Goal: Communication & Community: Answer question/provide support

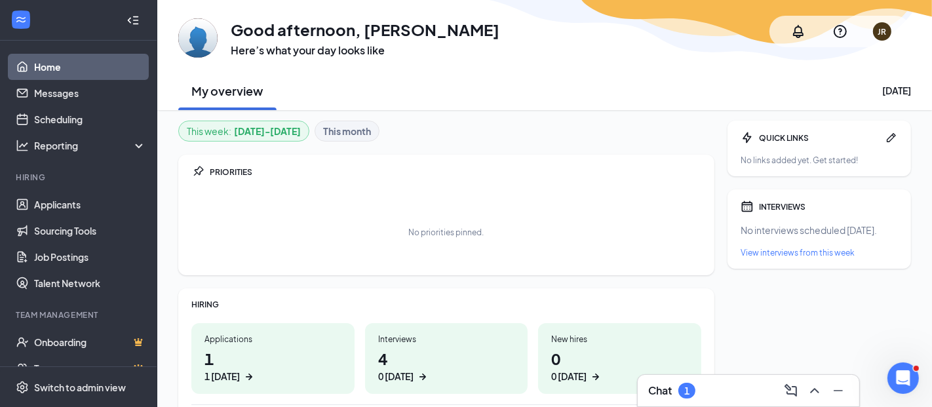
click at [69, 68] on link "Home" at bounding box center [90, 67] width 112 height 26
click at [47, 69] on link "Home" at bounding box center [90, 67] width 112 height 26
click at [650, 396] on h3 "Chat" at bounding box center [660, 390] width 24 height 14
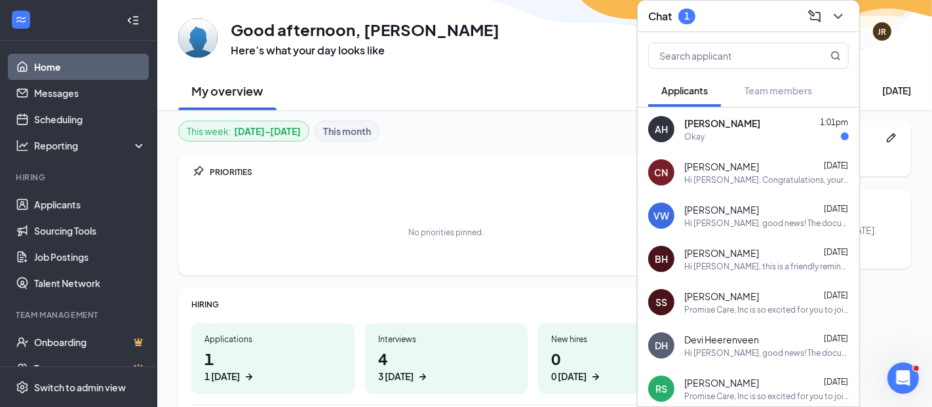
click at [718, 125] on span "[PERSON_NAME]" at bounding box center [722, 123] width 76 height 13
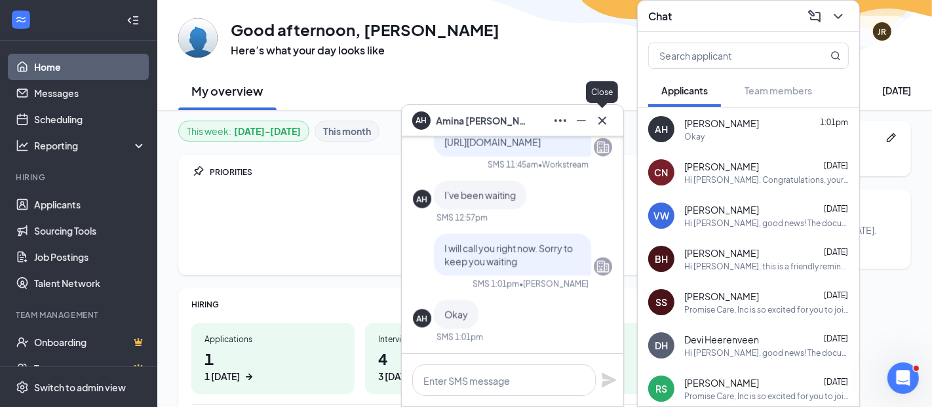
click at [600, 119] on icon "Cross" at bounding box center [602, 120] width 8 height 8
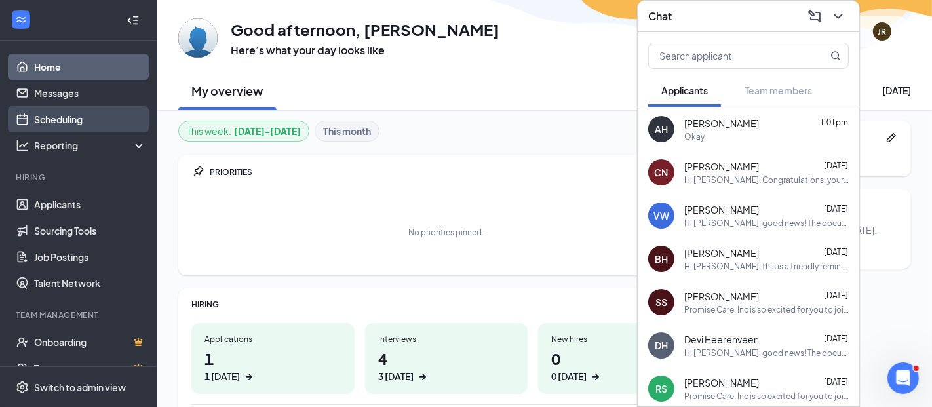
click at [60, 111] on link "Scheduling" at bounding box center [90, 119] width 112 height 26
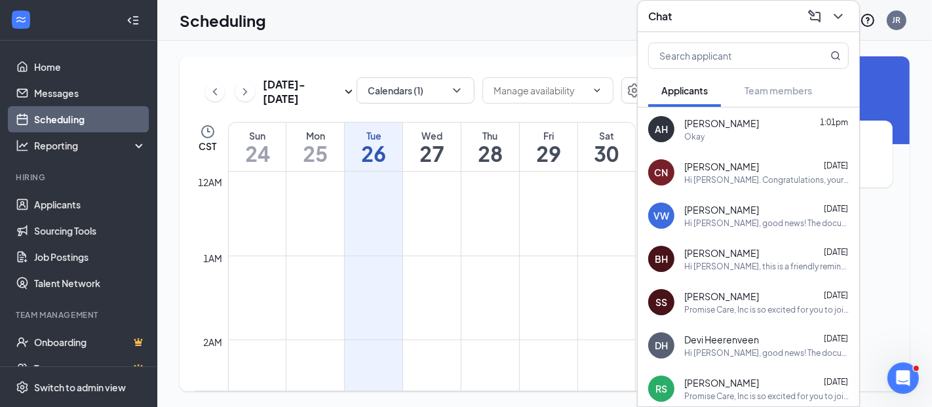
scroll to position [644, 0]
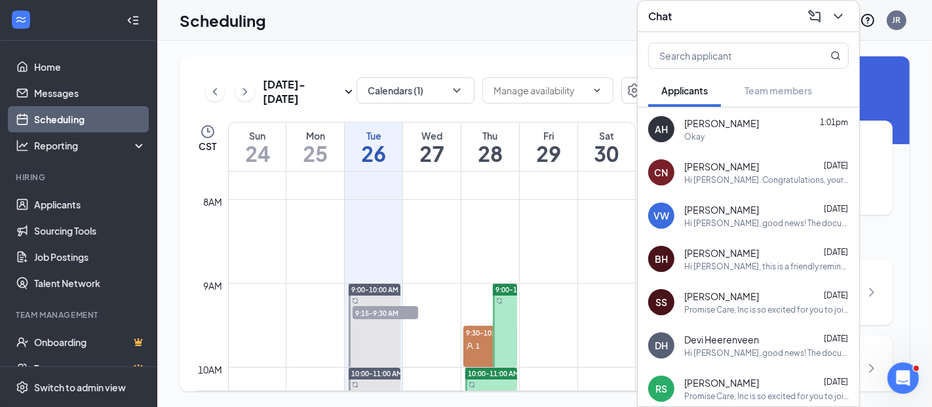
click at [483, 151] on h1 "28" at bounding box center [490, 153] width 58 height 22
click at [663, 14] on h3 "Chat" at bounding box center [660, 16] width 24 height 14
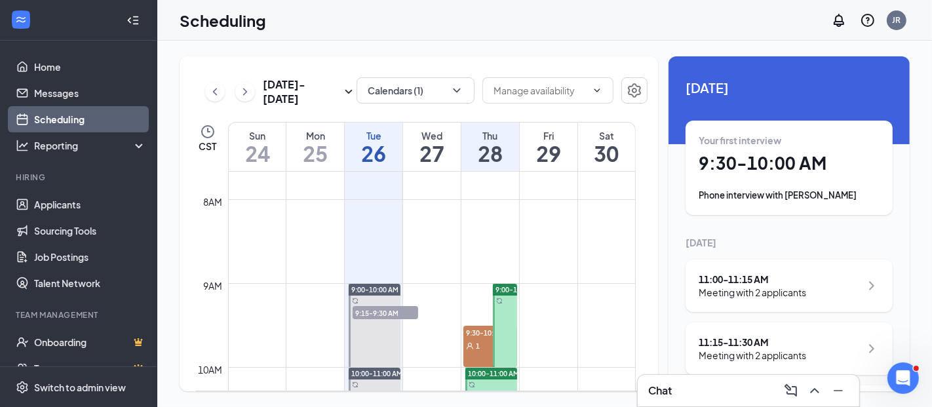
click at [758, 298] on div "Meeting with 2 applicants" at bounding box center [752, 292] width 107 height 13
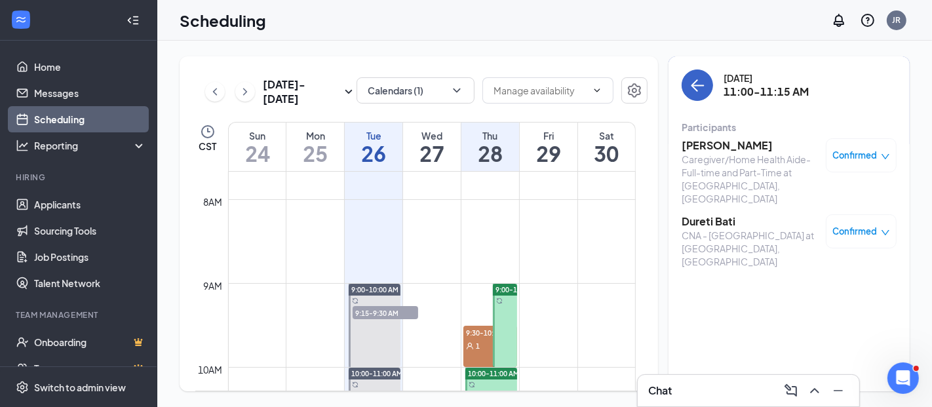
click at [693, 79] on icon "ArrowLeft" at bounding box center [697, 85] width 16 height 16
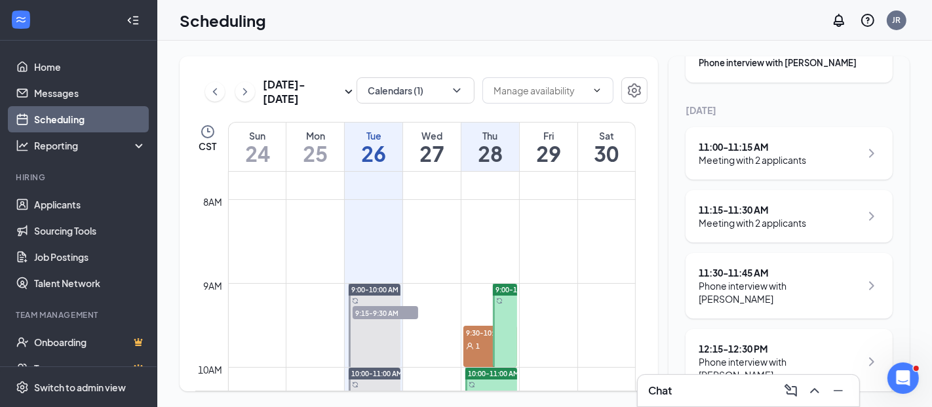
scroll to position [143, 0]
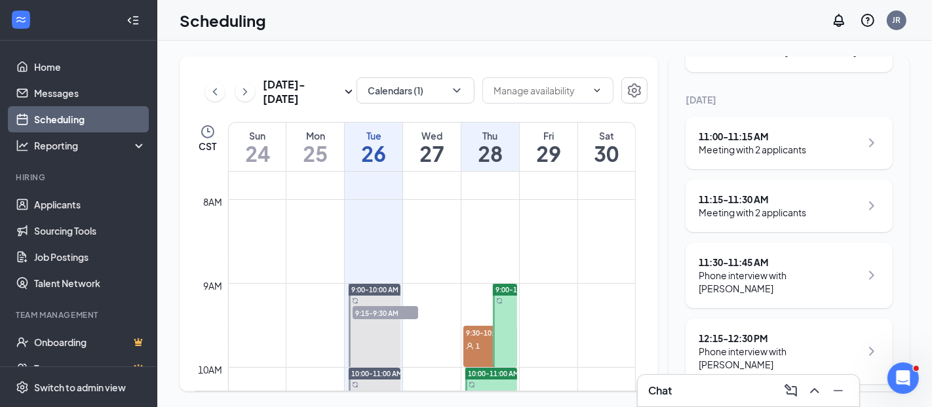
click at [727, 212] on div "Meeting with 2 applicants" at bounding box center [752, 212] width 107 height 13
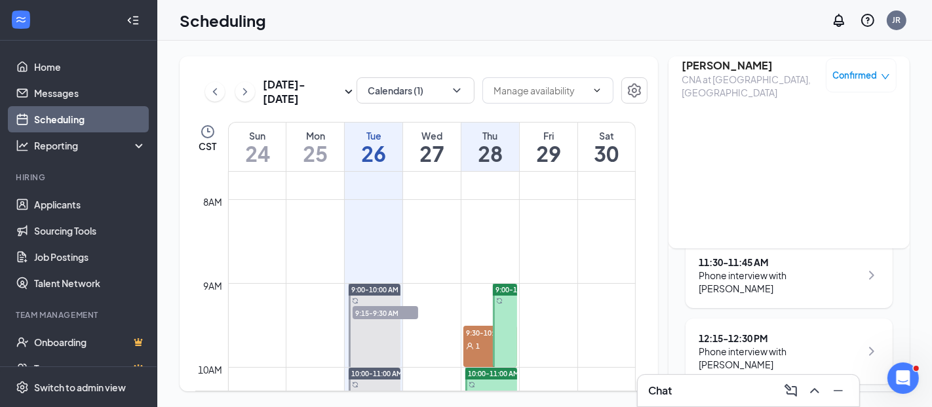
click at [710, 73] on div "CNA at [GEOGRAPHIC_DATA], [GEOGRAPHIC_DATA]" at bounding box center [751, 86] width 138 height 26
click at [667, 34] on div "Scheduling JR" at bounding box center [544, 20] width 775 height 41
click at [669, 96] on div "[DATE] 11:15-11:30 AM Participants [PERSON_NAME] CNA - [GEOGRAPHIC_DATA] at [GE…" at bounding box center [789, 80] width 241 height 335
click at [735, 345] on div "Phone interview with [PERSON_NAME]" at bounding box center [780, 358] width 162 height 26
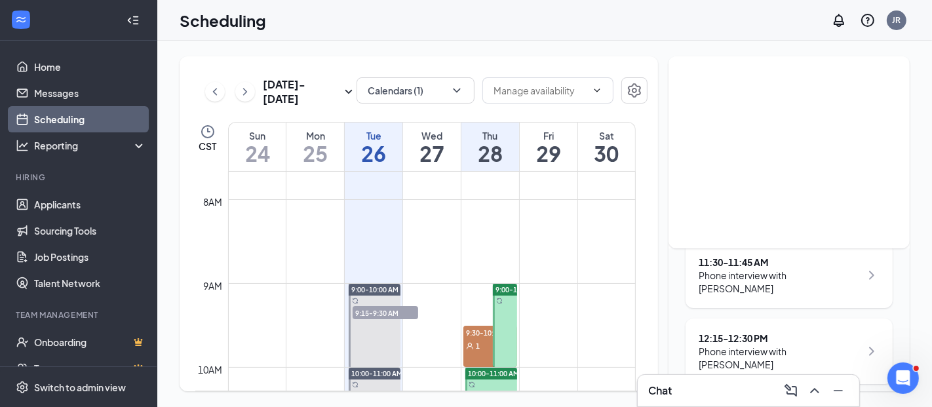
click at [661, 343] on div "[DATE] - [DATE] Calendars (1) CST Sun 24 Mon 25 Tue 26 Wed 27 Thu 28 Fri 29 Sat…" at bounding box center [545, 223] width 730 height 335
click at [487, 144] on h1 "28" at bounding box center [490, 153] width 58 height 22
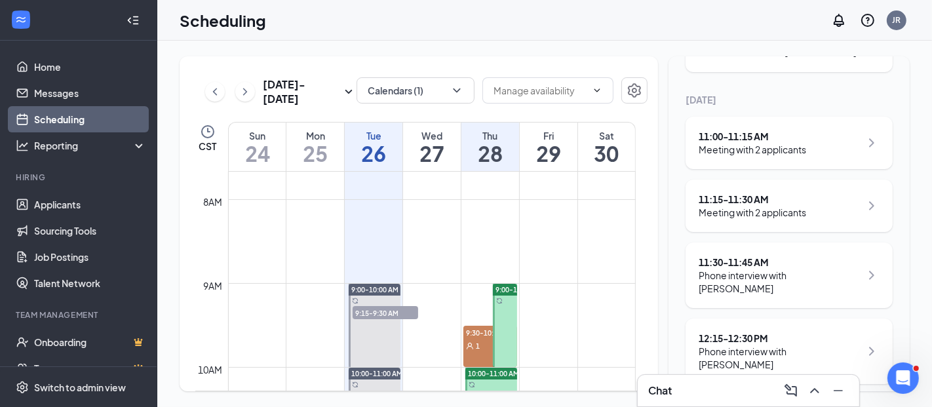
scroll to position [790, 0]
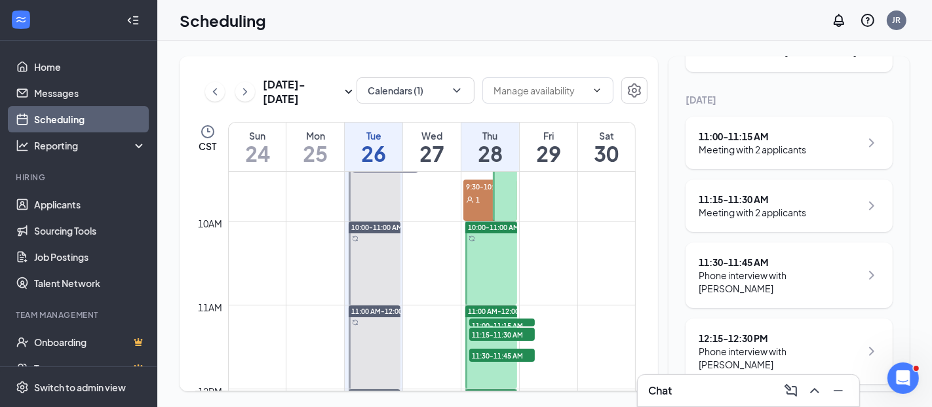
click at [518, 368] on td at bounding box center [432, 378] width 408 height 21
click at [516, 366] on div "11:00 AM-12:00 PM 11:00-11:15 AM 2 11:15-11:30 AM 2 11:30-11:45 AM 1" at bounding box center [490, 347] width 55 height 84
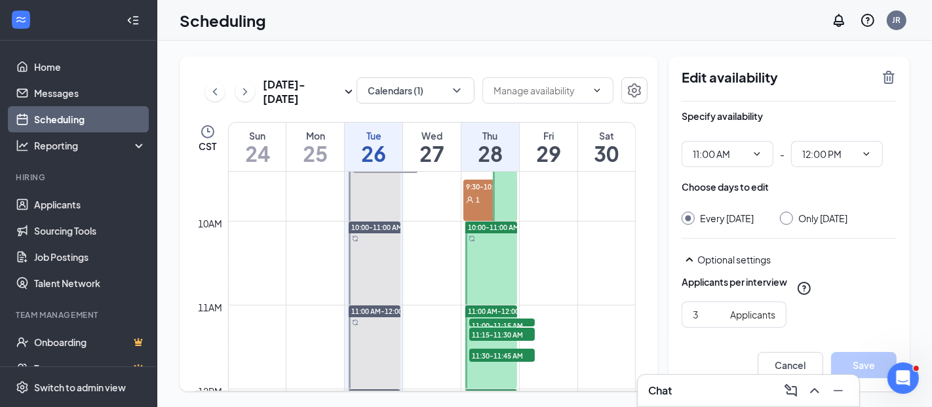
click at [516, 366] on div "11:00 AM-12:00 PM 11:00-11:15 AM 2 11:15-11:30 AM 2 11:30-11:45 AM 1" at bounding box center [490, 347] width 55 height 84
click at [485, 142] on h1 "28" at bounding box center [490, 153] width 58 height 22
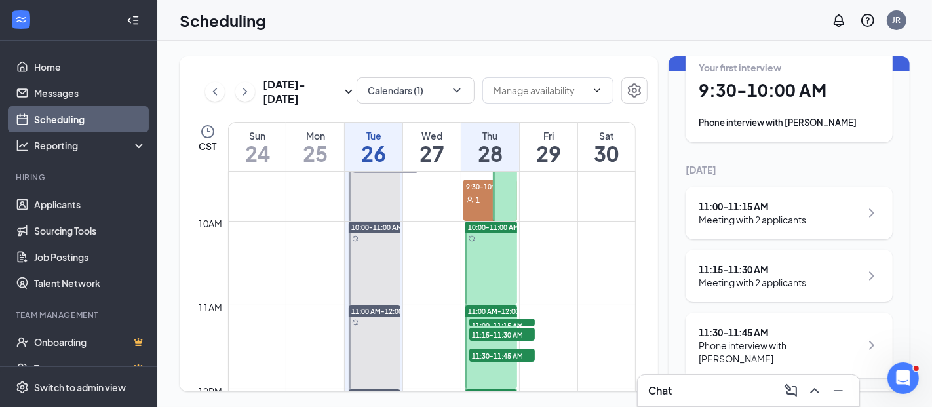
scroll to position [143, 0]
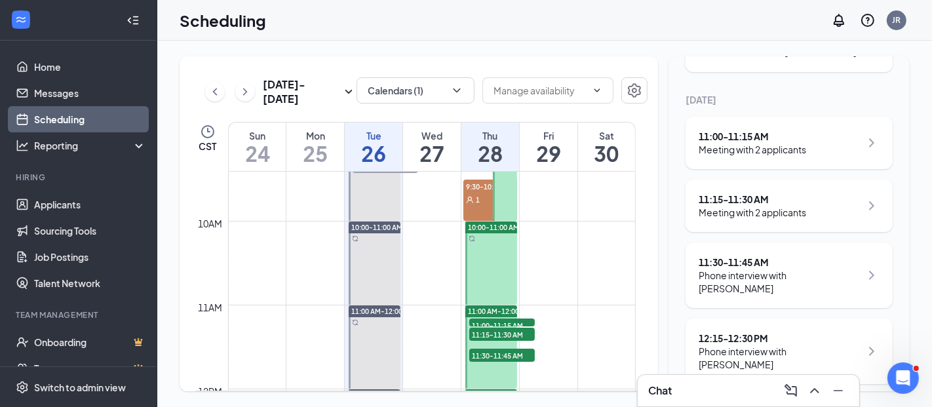
click at [741, 269] on div "Phone interview with [PERSON_NAME]" at bounding box center [780, 282] width 162 height 26
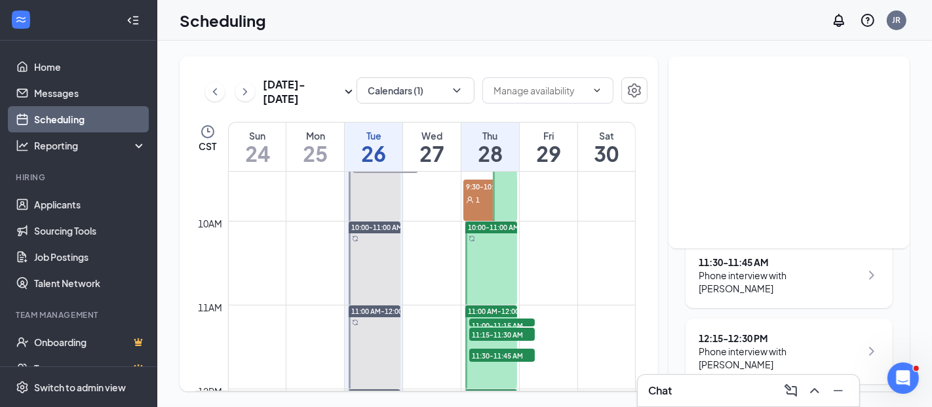
click at [54, 117] on link "Scheduling" at bounding box center [90, 119] width 112 height 26
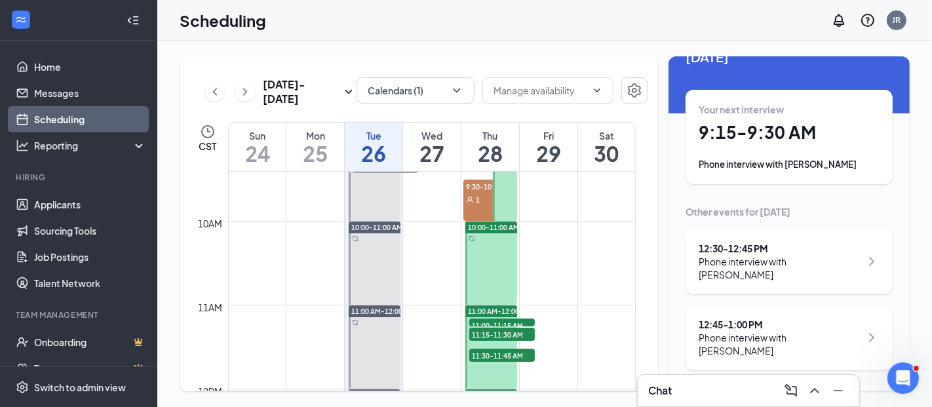
scroll to position [17, 0]
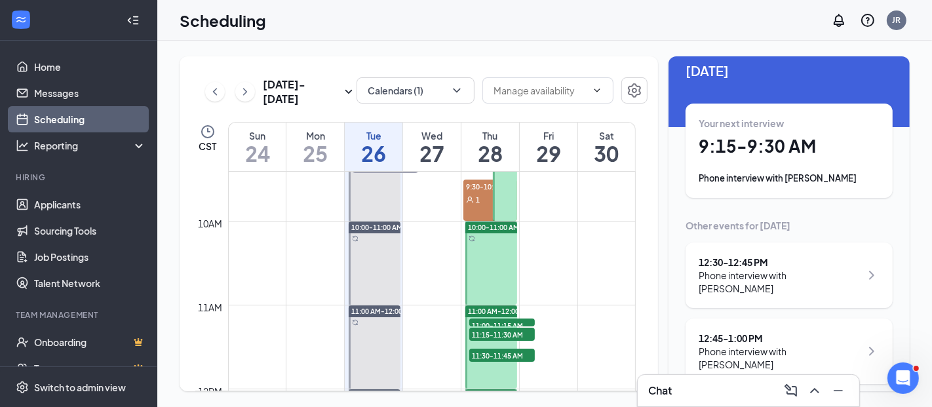
click at [522, 368] on td at bounding box center [432, 378] width 408 height 21
click at [504, 368] on div at bounding box center [491, 346] width 52 height 83
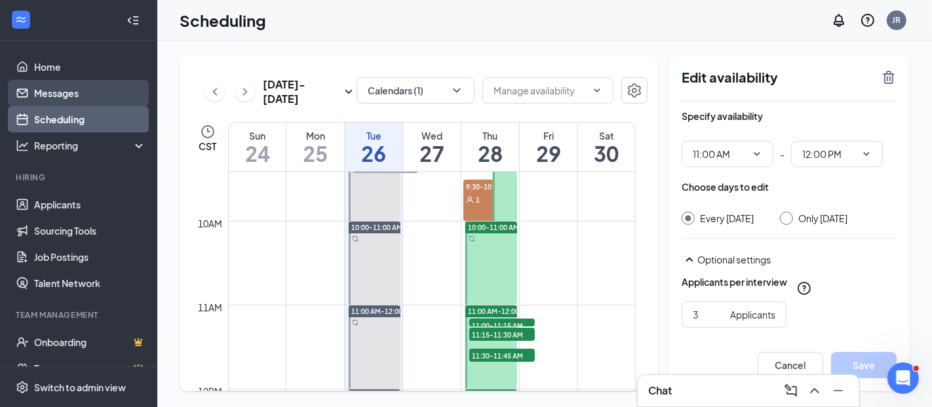
click at [65, 92] on link "Messages" at bounding box center [90, 93] width 112 height 26
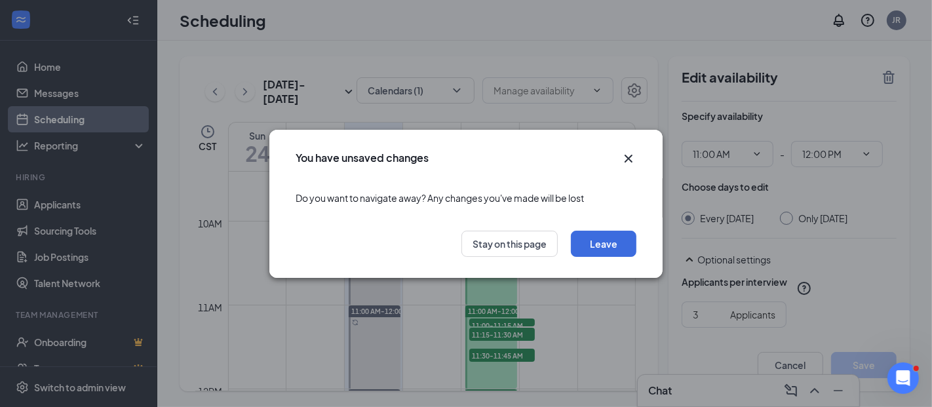
click at [623, 151] on icon "Cross" at bounding box center [629, 159] width 16 height 16
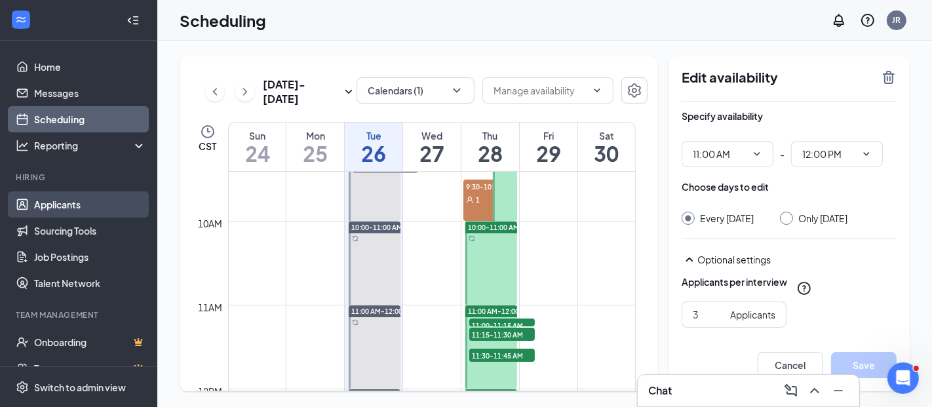
click at [40, 201] on link "Applicants" at bounding box center [90, 204] width 112 height 26
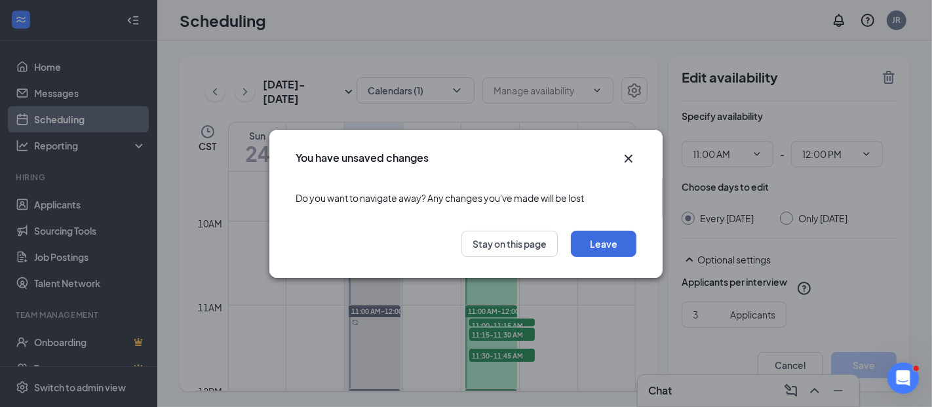
drag, startPoint x: 629, startPoint y: 153, endPoint x: 618, endPoint y: 154, distance: 10.5
click at [629, 153] on icon "Cross" at bounding box center [629, 159] width 16 height 16
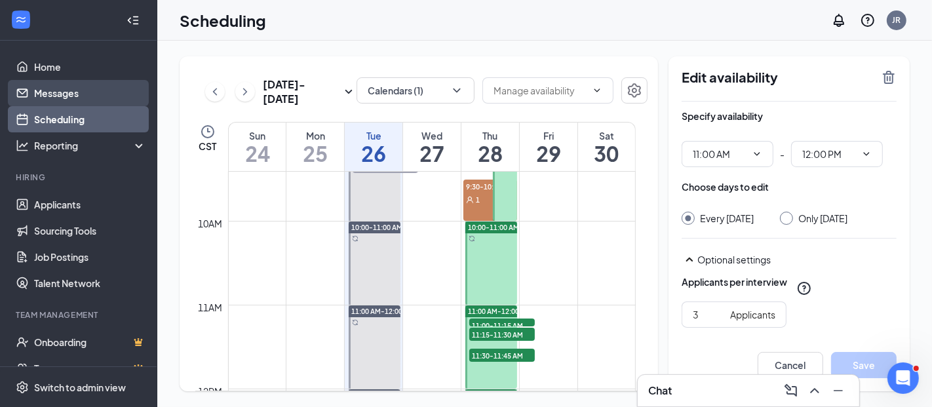
click at [64, 94] on link "Messages" at bounding box center [90, 93] width 112 height 26
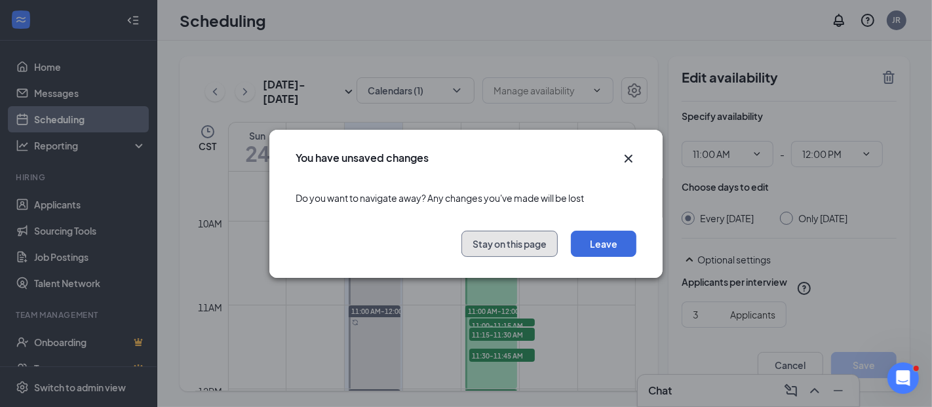
click at [532, 239] on button "Stay on this page" at bounding box center [509, 244] width 96 height 26
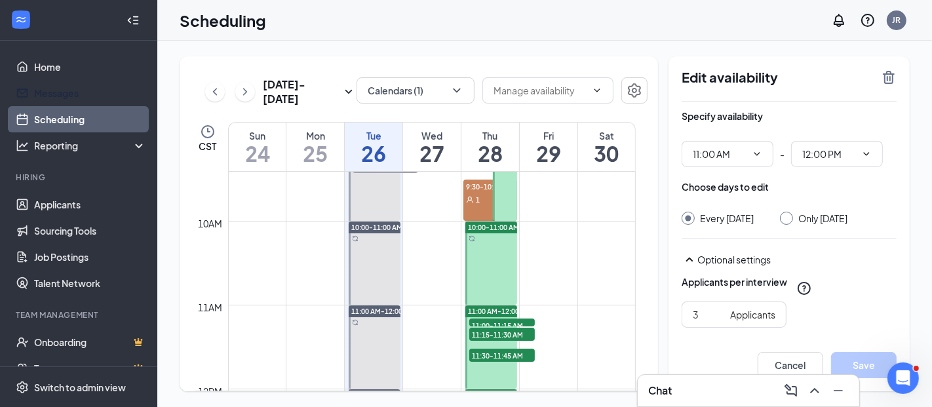
click at [371, 148] on h1 "26" at bounding box center [374, 153] width 58 height 22
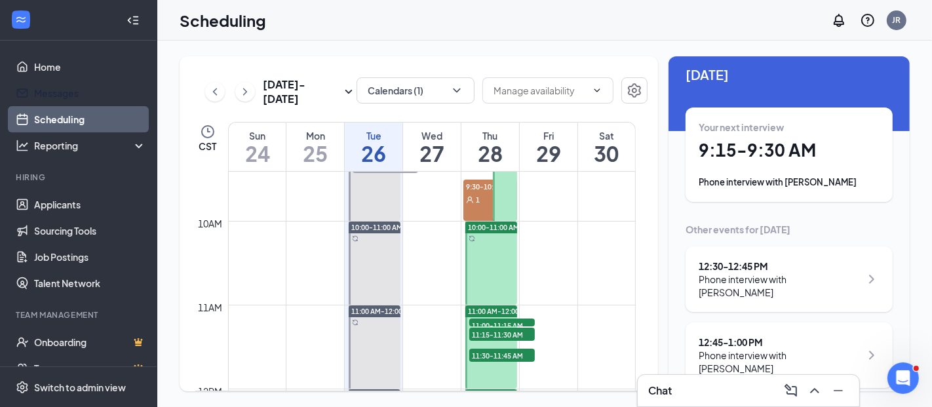
scroll to position [17, 0]
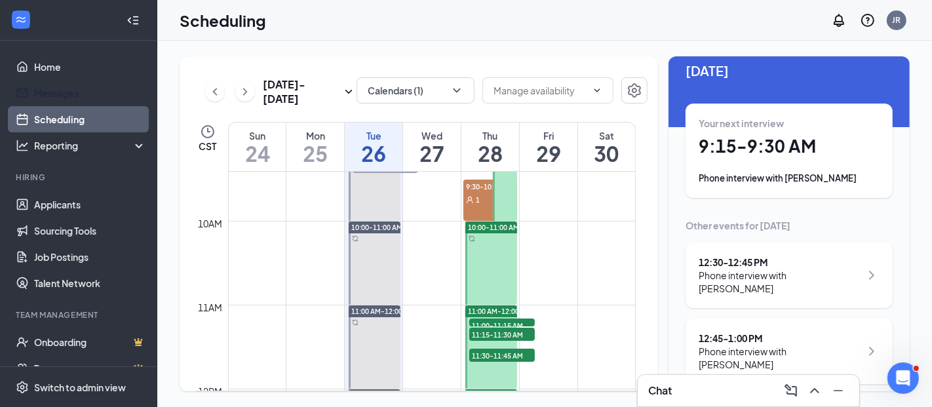
click at [737, 274] on div "Phone interview with [PERSON_NAME]" at bounding box center [780, 282] width 162 height 26
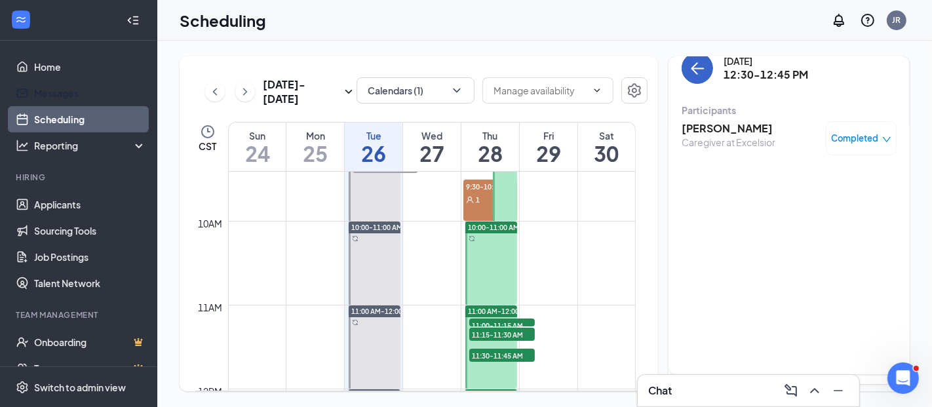
click at [696, 68] on icon "ArrowLeft" at bounding box center [698, 68] width 12 height 1
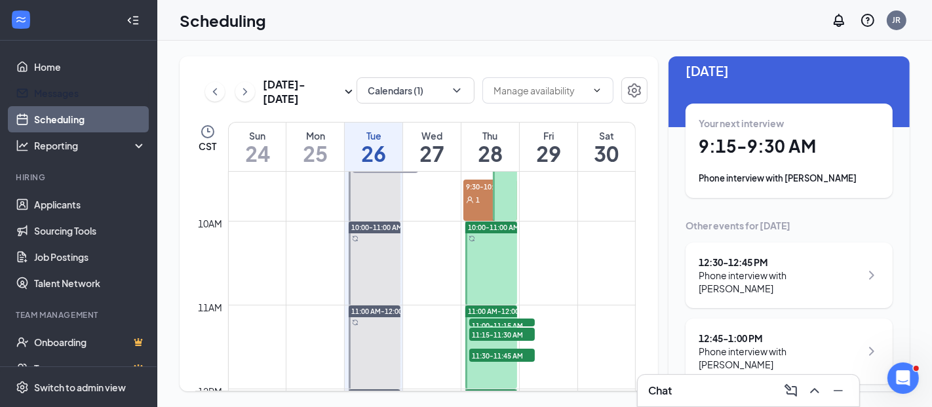
click at [713, 151] on h1 "9:15 - 9:30 AM" at bounding box center [789, 146] width 181 height 22
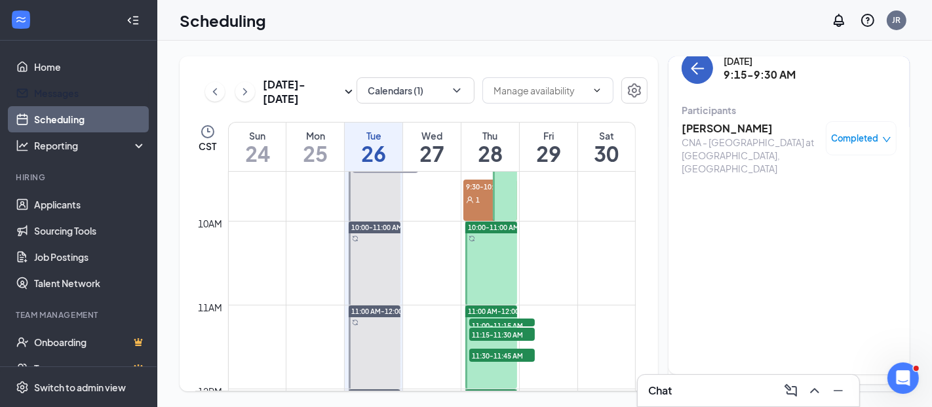
click at [693, 66] on icon "ArrowLeft" at bounding box center [697, 68] width 16 height 16
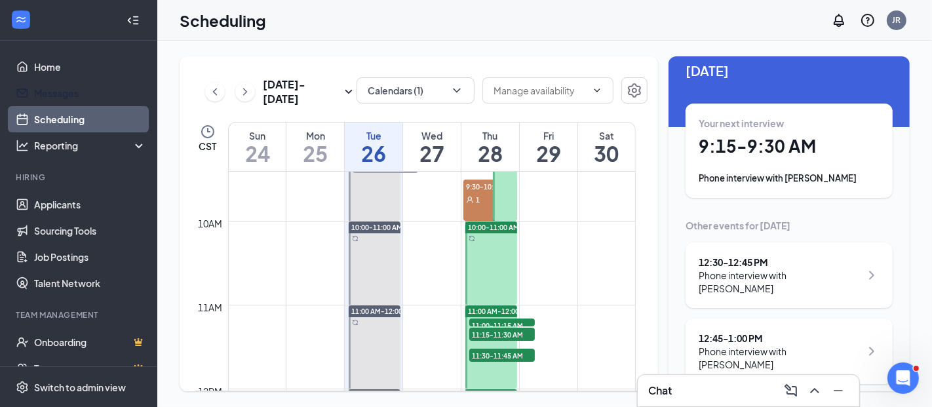
click at [769, 349] on div "Phone interview with [PERSON_NAME]" at bounding box center [780, 358] width 162 height 26
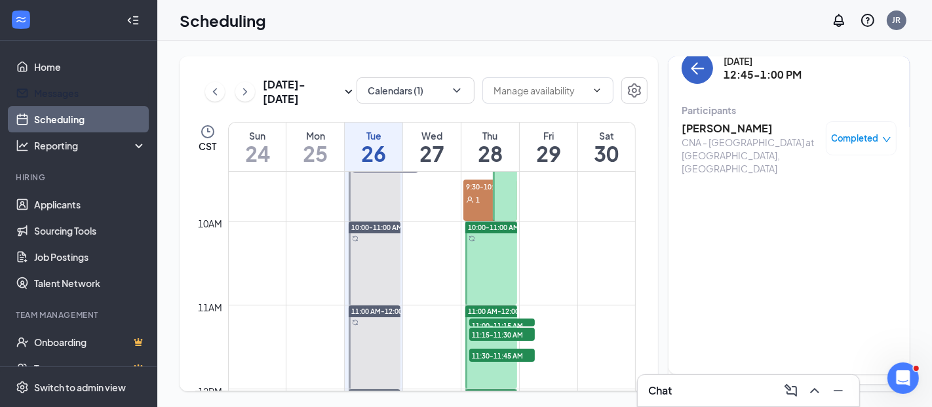
drag, startPoint x: 696, startPoint y: 64, endPoint x: 584, endPoint y: 145, distance: 138.1
click at [697, 63] on icon "ArrowLeft" at bounding box center [697, 68] width 16 height 16
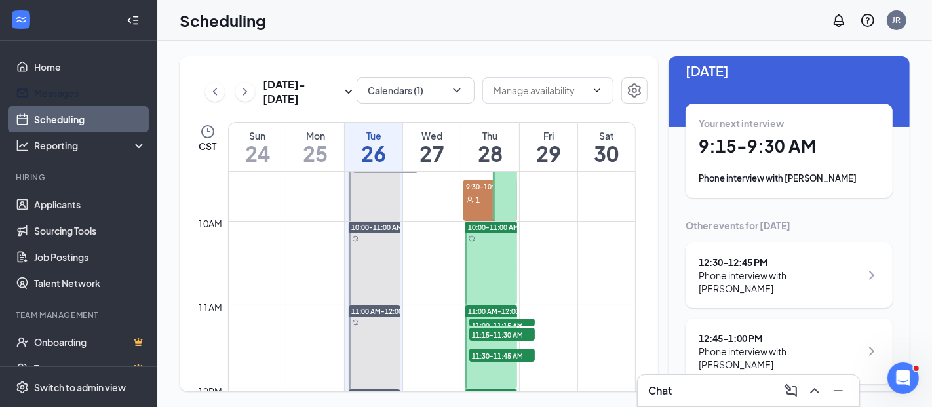
click at [476, 195] on span "1" at bounding box center [478, 199] width 4 height 9
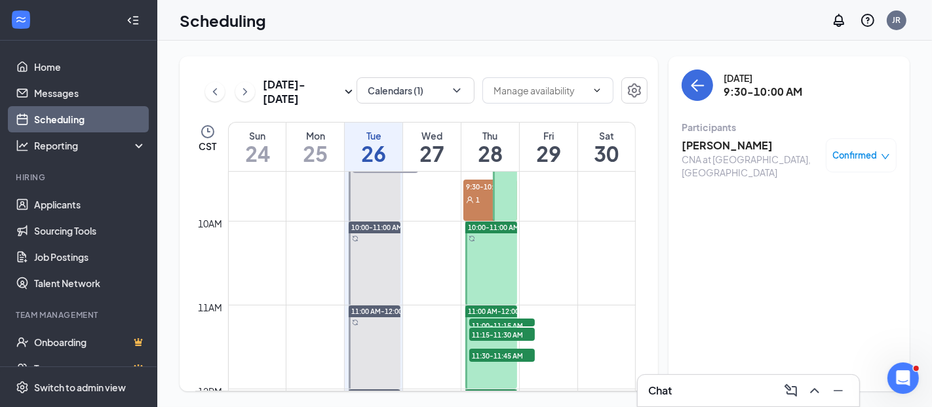
click at [114, 111] on link "Scheduling" at bounding box center [90, 119] width 112 height 26
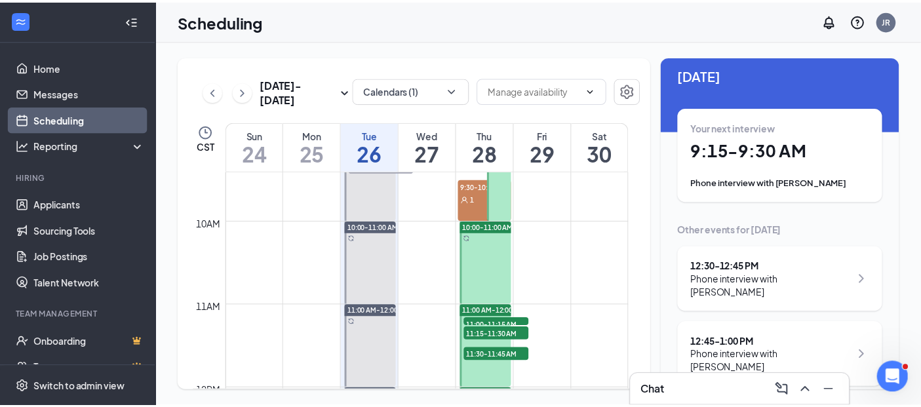
scroll to position [17, 0]
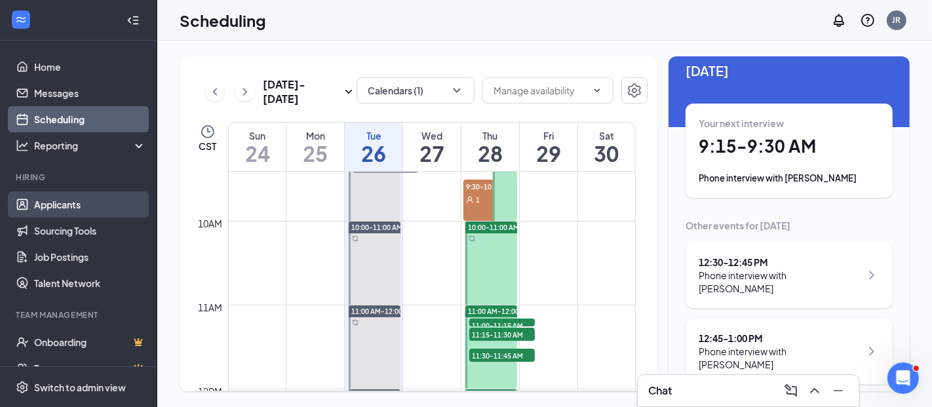
click at [60, 203] on link "Applicants" at bounding box center [90, 204] width 112 height 26
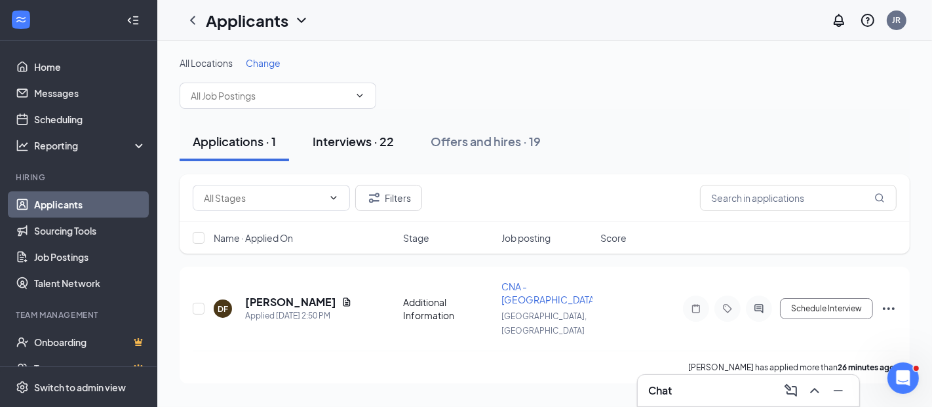
click at [348, 139] on div "Interviews · 22" at bounding box center [353, 141] width 81 height 16
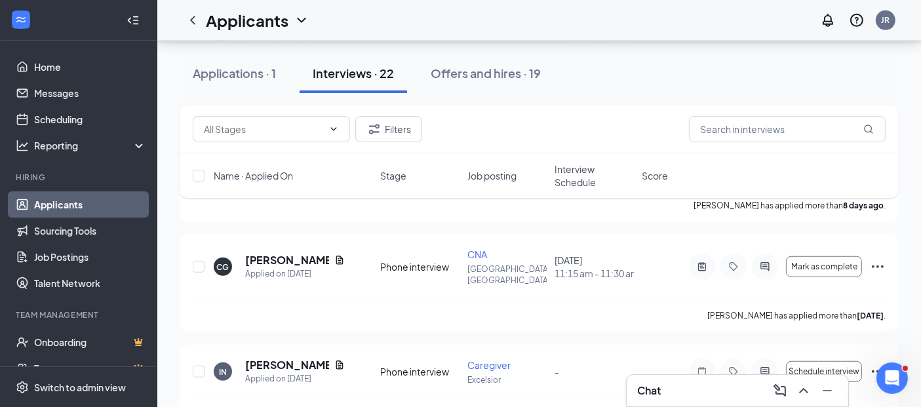
scroll to position [874, 0]
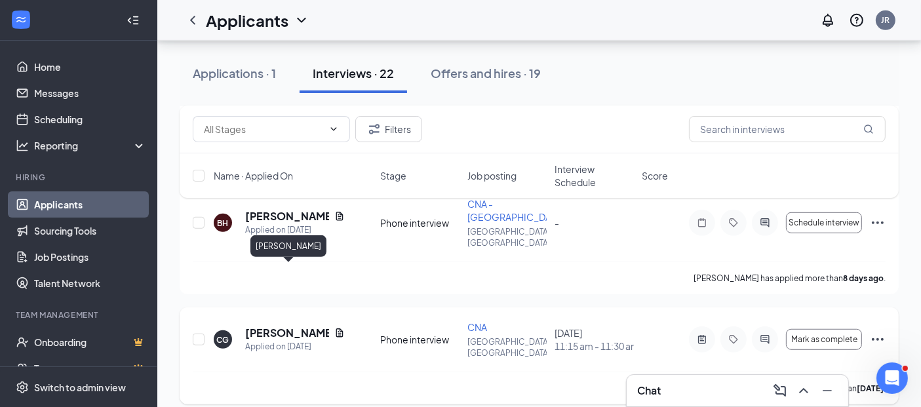
click at [267, 326] on h5 "[PERSON_NAME]" at bounding box center [287, 333] width 84 height 14
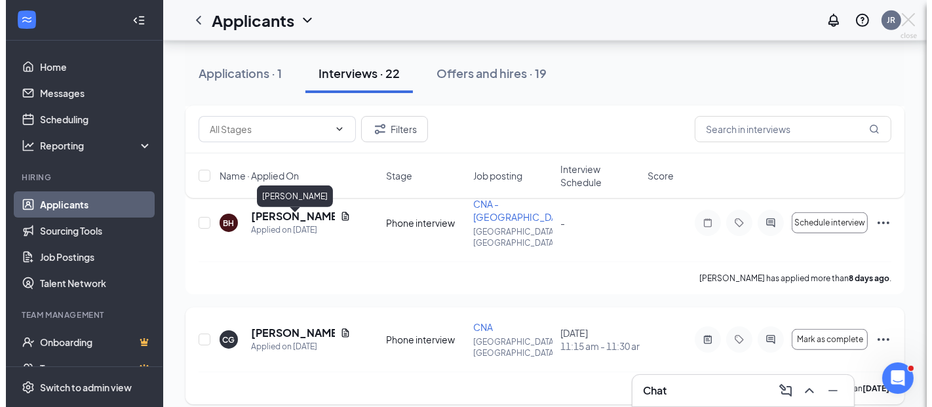
scroll to position [836, 0]
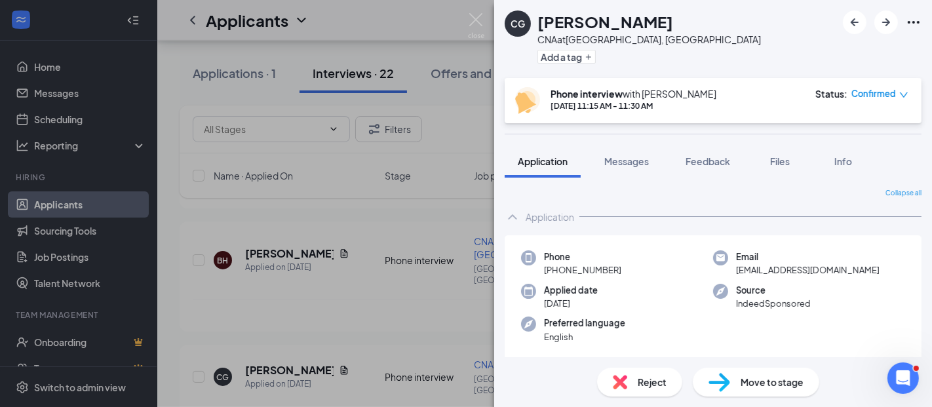
click at [886, 96] on span "Confirmed" at bounding box center [873, 93] width 45 height 13
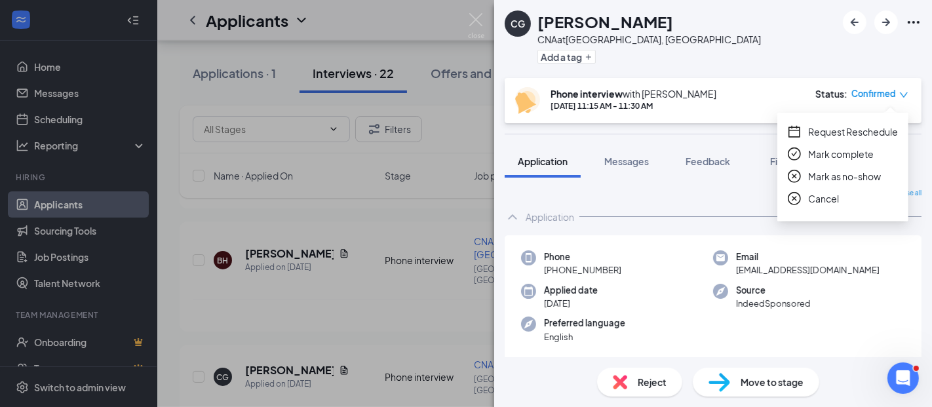
click at [853, 132] on span "Request Reschedule" at bounding box center [853, 132] width 90 height 14
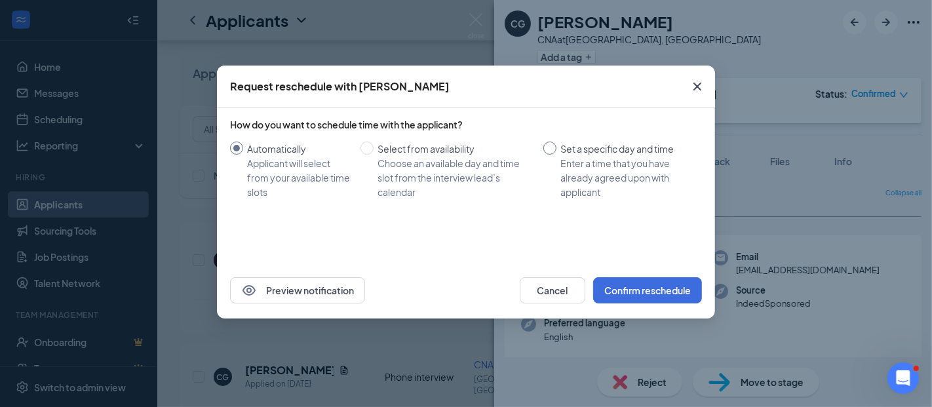
click at [564, 146] on div "Set a specific day and time" at bounding box center [625, 149] width 131 height 14
click at [556, 146] on input "Set a specific day and time Enter a time that you have already agreed upon with…" at bounding box center [549, 148] width 13 height 13
radio input "true"
radio input "false"
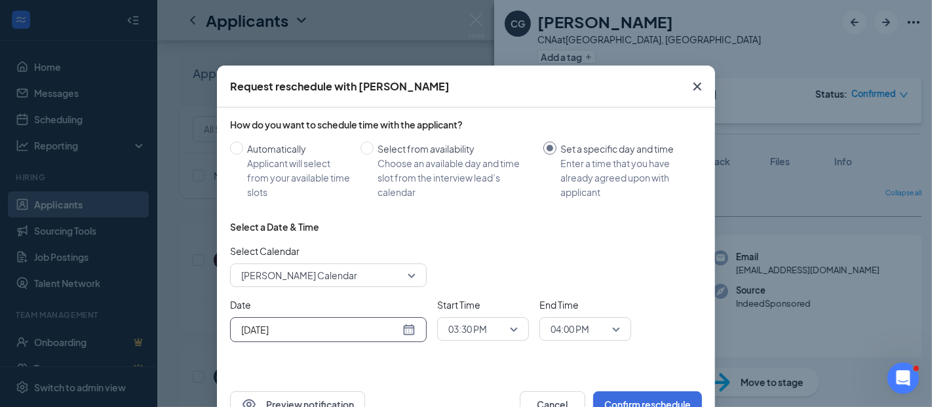
click at [300, 332] on input "[DATE]" at bounding box center [320, 329] width 159 height 14
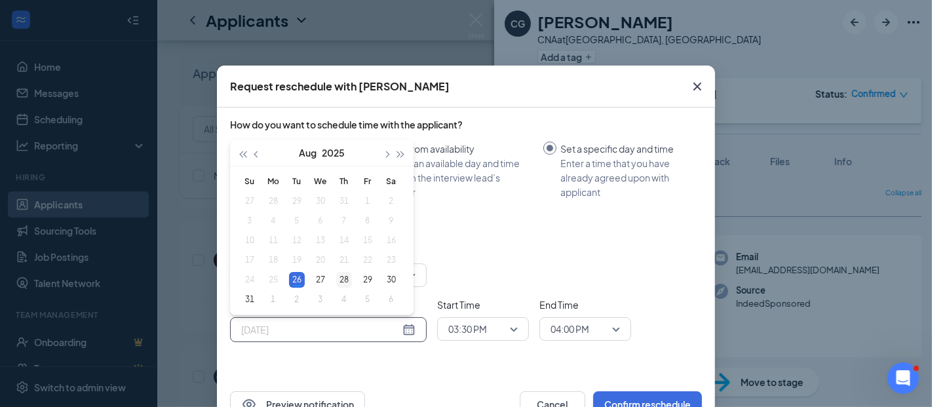
type input "[DATE]"
click at [339, 279] on div "28" at bounding box center [344, 280] width 16 height 16
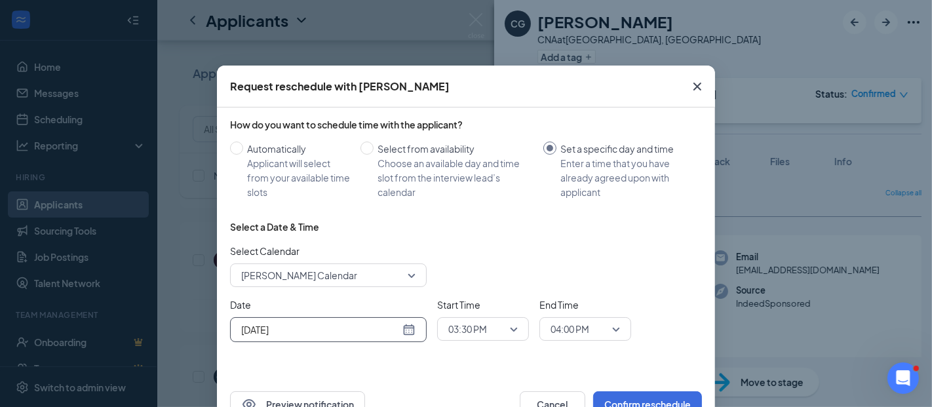
click at [448, 328] on span "03:30 PM" at bounding box center [467, 329] width 39 height 20
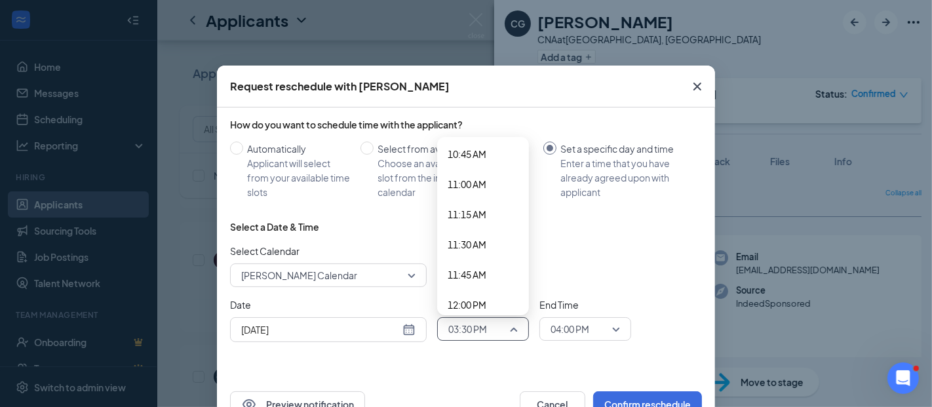
scroll to position [1296, 0]
click at [456, 251] on span "11:30 AM" at bounding box center [467, 248] width 39 height 14
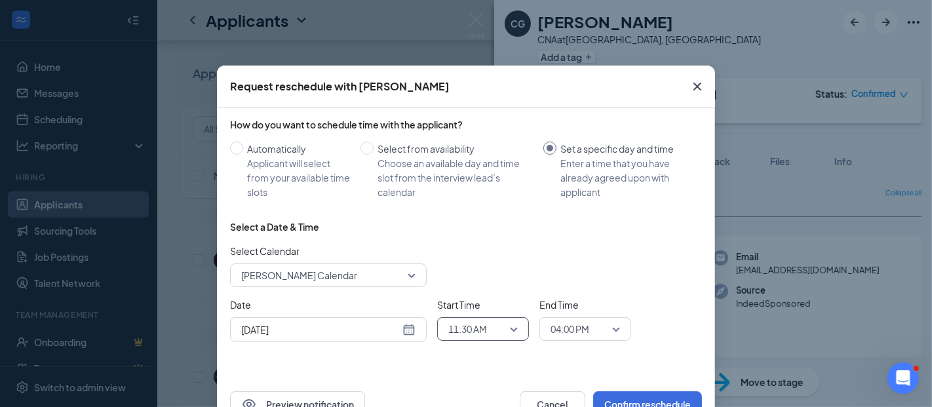
click at [558, 326] on span "04:00 PM" at bounding box center [570, 329] width 39 height 20
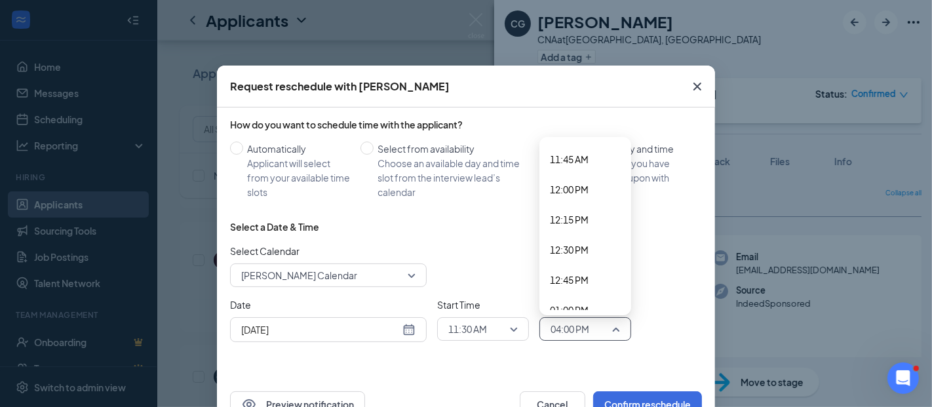
scroll to position [1356, 0]
click at [556, 218] on span "11:45 AM" at bounding box center [569, 218] width 39 height 14
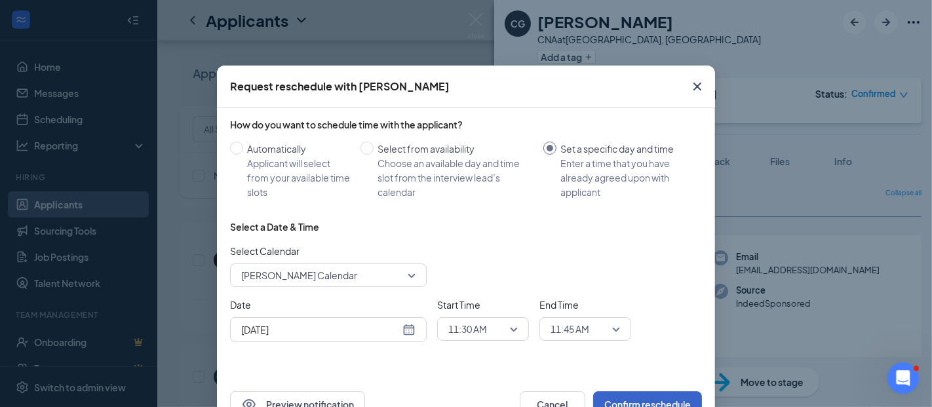
click at [611, 396] on button "Confirm reschedule" at bounding box center [647, 404] width 109 height 26
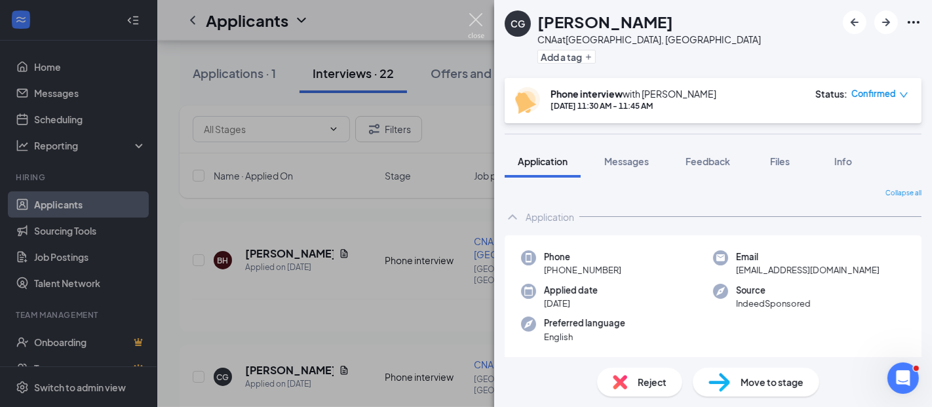
click at [477, 14] on img at bounding box center [476, 26] width 16 height 26
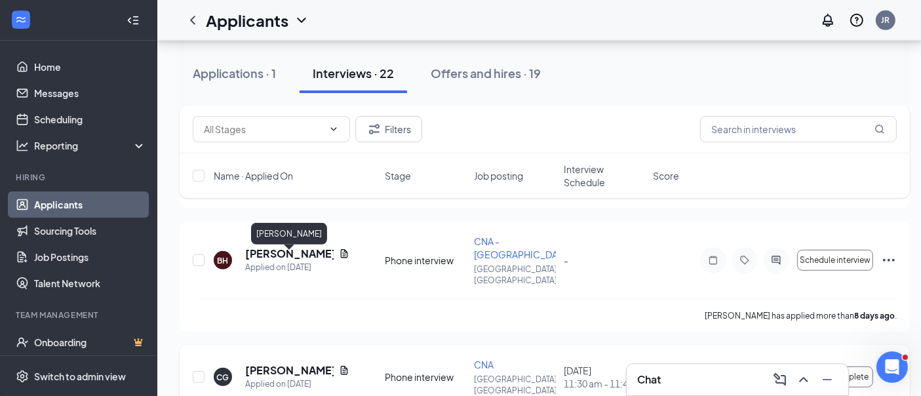
click at [259, 363] on h5 "[PERSON_NAME]" at bounding box center [289, 370] width 88 height 14
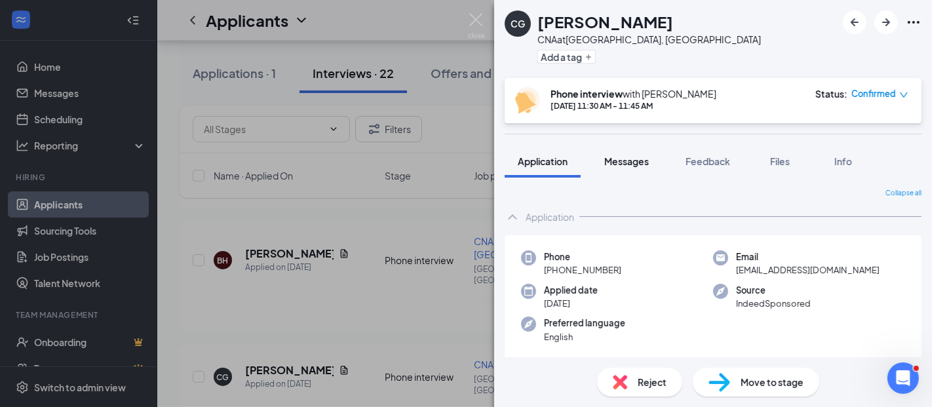
click at [638, 158] on span "Messages" at bounding box center [626, 161] width 45 height 12
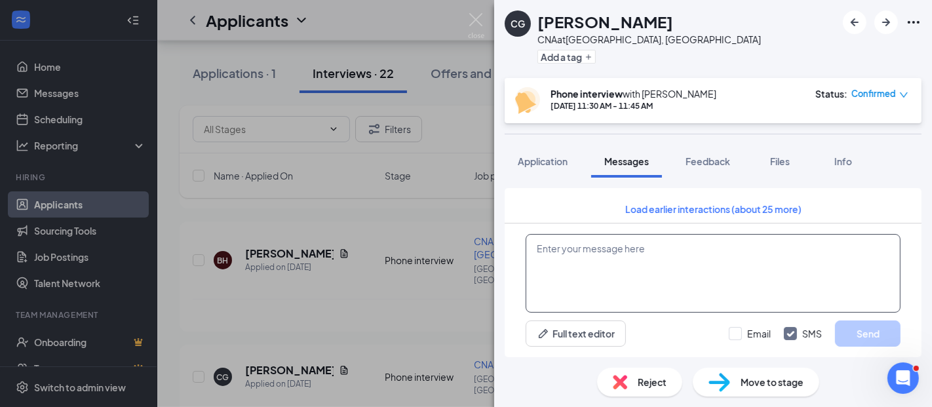
click at [578, 268] on textarea at bounding box center [713, 273] width 375 height 79
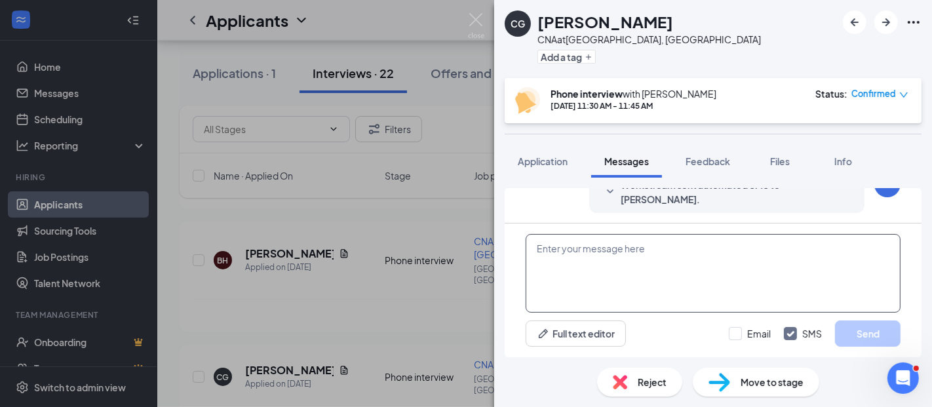
scroll to position [575, 0]
paste textarea "[DOMAIN_NAME][URL] Join by phone ‪([GEOGRAPHIC_DATA]) [PHONE_NUMBER]‬ PIN: ‪551…"
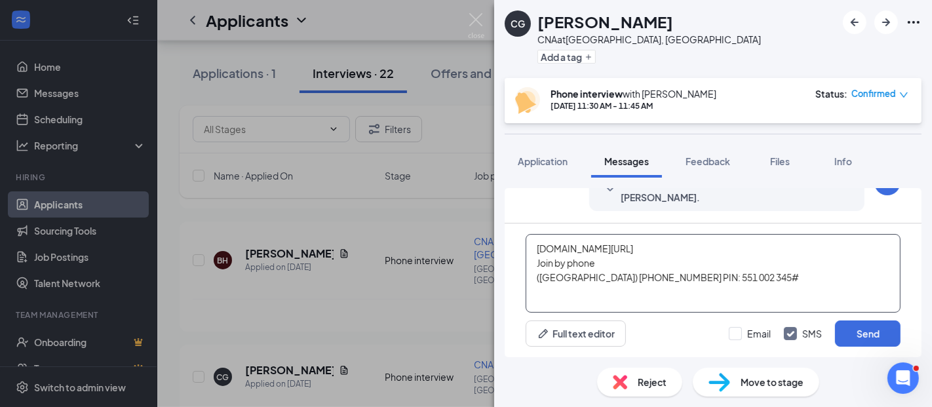
click at [575, 250] on textarea "[DOMAIN_NAME][URL] Join by phone ‪([GEOGRAPHIC_DATA]) [PHONE_NUMBER]‬ PIN: ‪551…" at bounding box center [713, 273] width 375 height 79
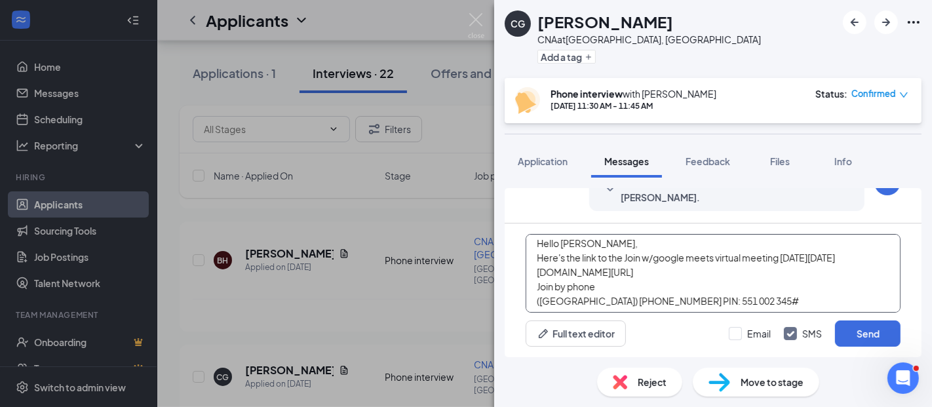
scroll to position [7, 0]
click at [874, 254] on textarea "Hello [PERSON_NAME], Here's the link to the Join w/google meets virtual meeting…" at bounding box center [713, 273] width 375 height 79
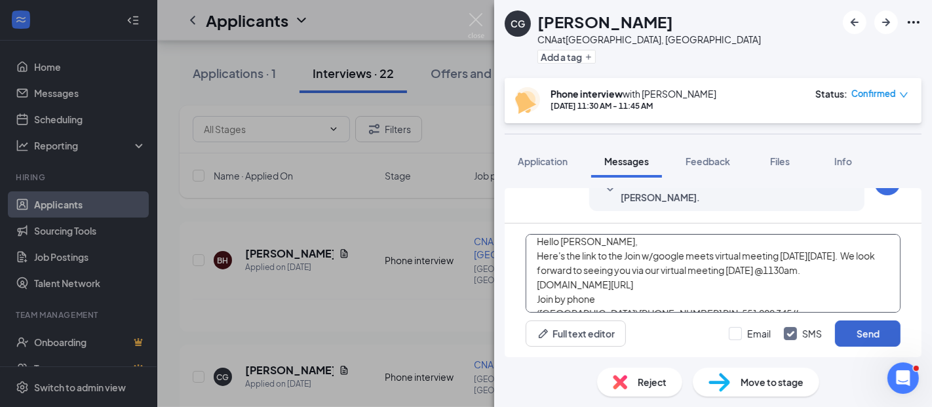
type textarea "Hello [PERSON_NAME], Here's the link to the Join w/google meets virtual meeting…"
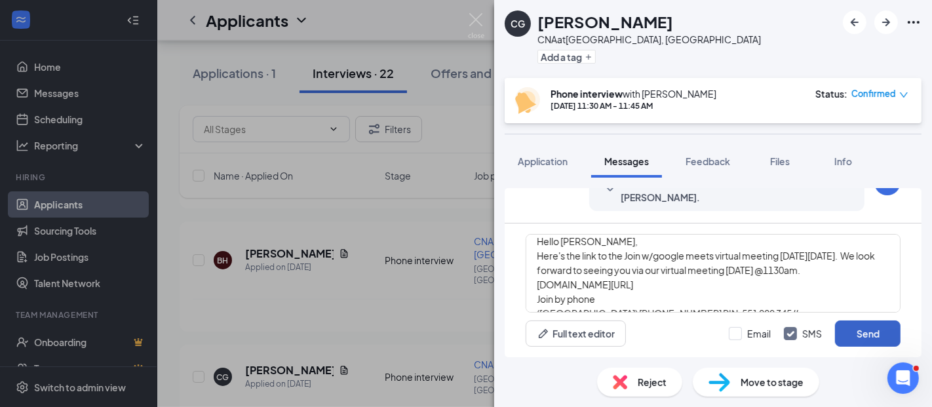
click at [874, 332] on button "Send" at bounding box center [868, 333] width 66 height 26
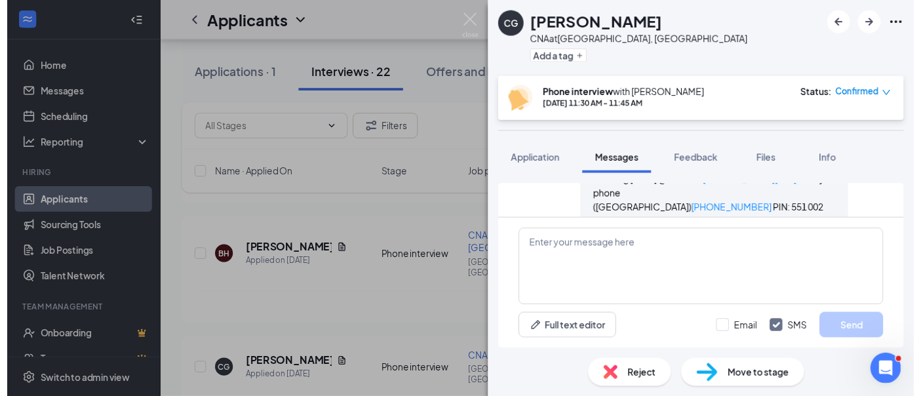
scroll to position [732, 0]
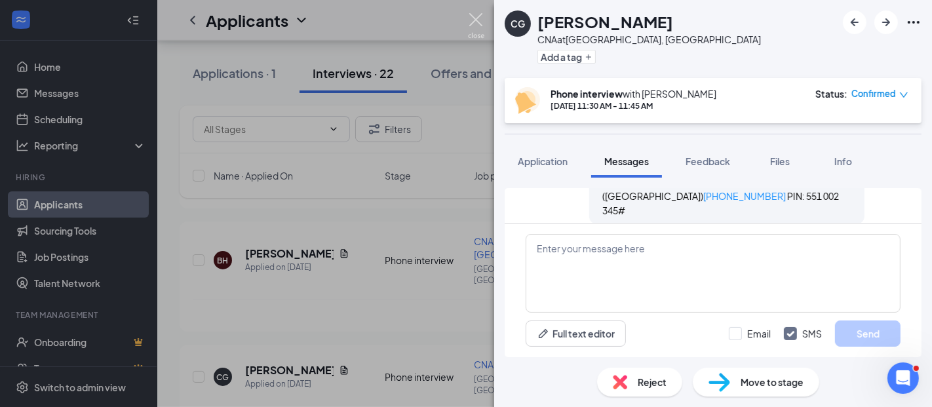
click at [472, 16] on img at bounding box center [476, 26] width 16 height 26
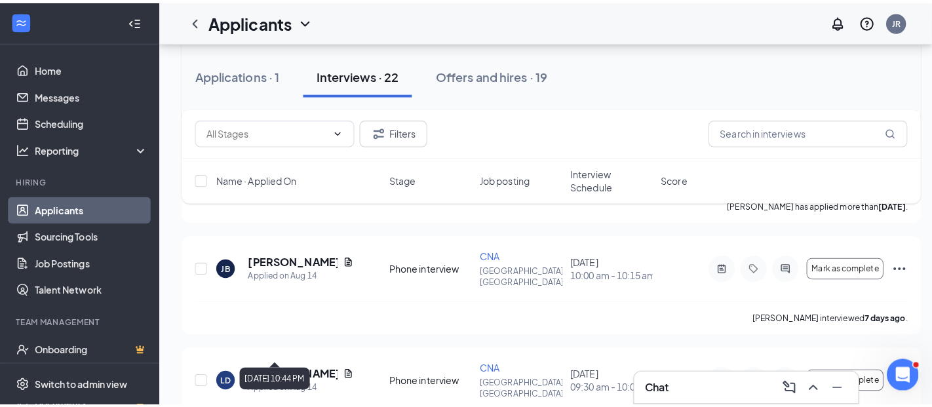
scroll to position [1127, 0]
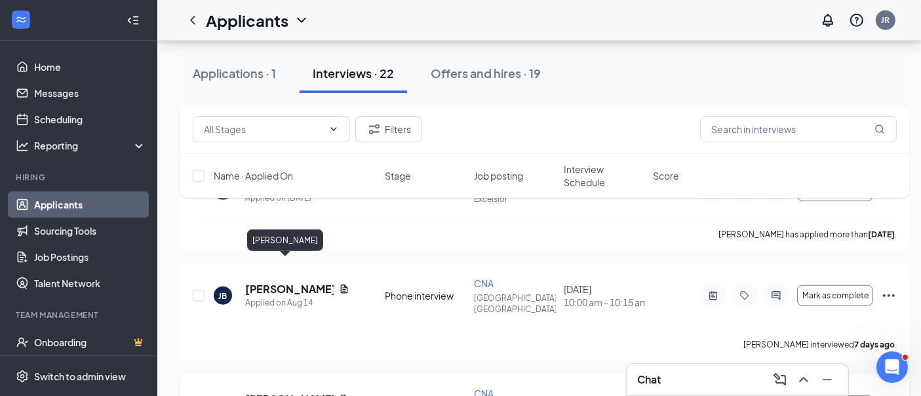
click at [284, 392] on h5 "[PERSON_NAME]" at bounding box center [289, 399] width 88 height 14
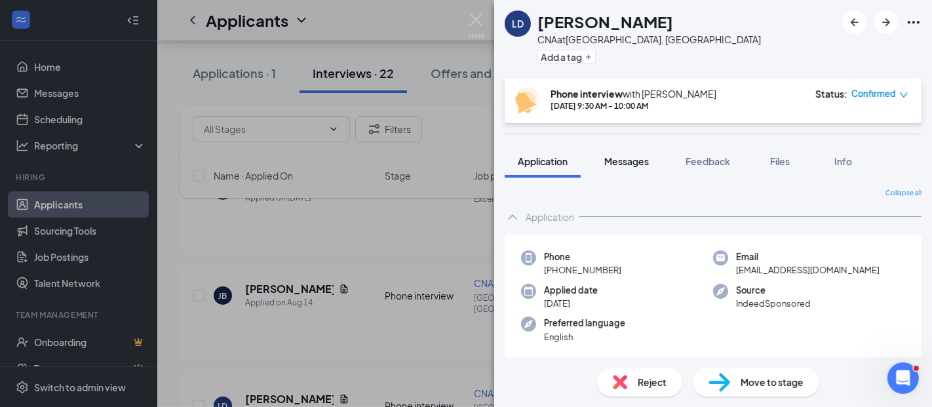
click at [636, 160] on span "Messages" at bounding box center [626, 161] width 45 height 12
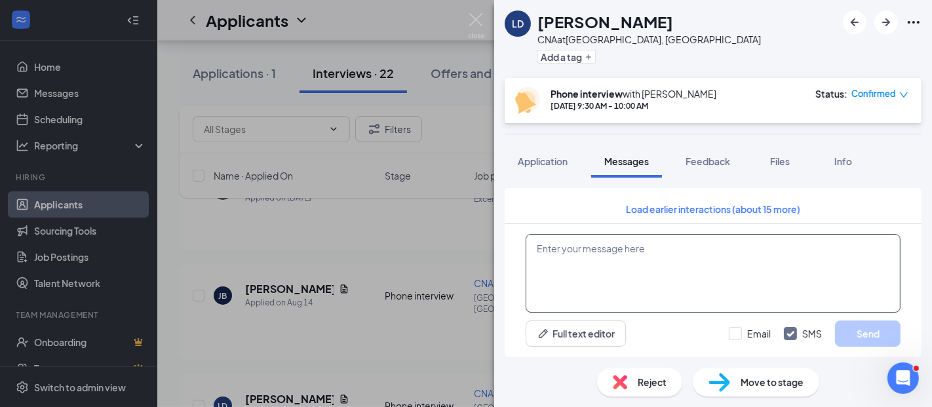
click at [554, 244] on textarea at bounding box center [713, 273] width 375 height 79
paste textarea "Hello [PERSON_NAME], Here's the link to the Join w/google meets virtual meeting…"
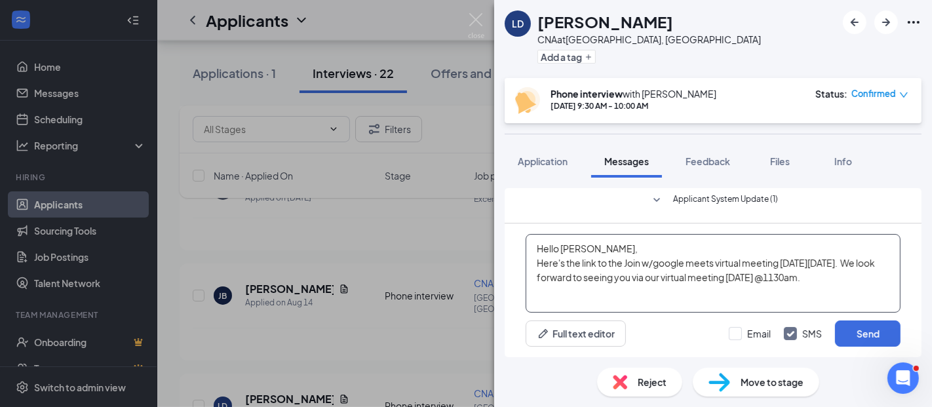
click at [613, 246] on textarea "Hello [PERSON_NAME], Here's the link to the Join w/google meets virtual meeting…" at bounding box center [713, 273] width 375 height 79
click at [838, 280] on textarea "Hello [PERSON_NAME], Here's the link to the Join w/google meets virtual meeting…" at bounding box center [713, 273] width 375 height 79
click at [581, 305] on textarea "Hello [PERSON_NAME], Here's the link to the Join w/google meets virtual meeting…" at bounding box center [713, 273] width 375 height 79
click at [549, 300] on textarea "Hello [PERSON_NAME], Here's the link to the Join w/google meets virtual meeting…" at bounding box center [713, 273] width 375 height 79
click at [865, 273] on textarea "Hello [PERSON_NAME], Here's the link to the Join w/google meets virtual meeting…" at bounding box center [713, 273] width 375 height 79
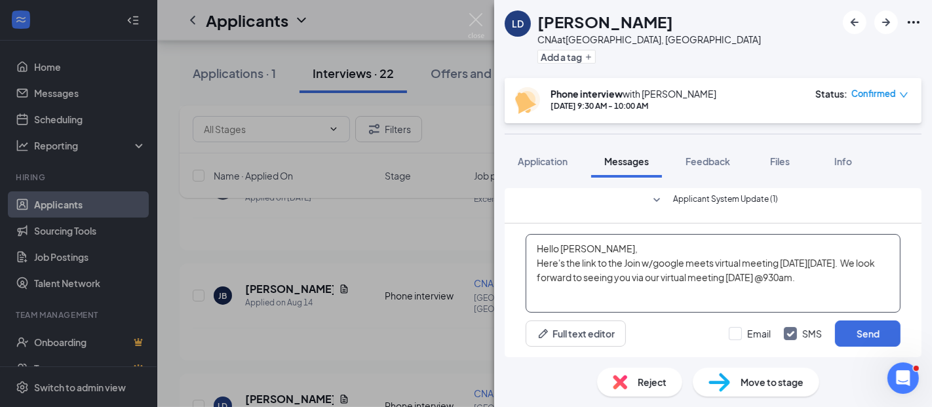
click at [549, 296] on textarea "Hello [PERSON_NAME], Here's the link to the Join w/google meets virtual meeting…" at bounding box center [713, 273] width 375 height 79
paste textarea "[URL][DOMAIN_NAME]"
click at [863, 282] on textarea "Hello [PERSON_NAME], Here's the link to the Join w/google meets virtual meeting…" at bounding box center [713, 273] width 375 height 79
type textarea "Hello [PERSON_NAME], Here's the link to the Join w/google meets virtual meeting…"
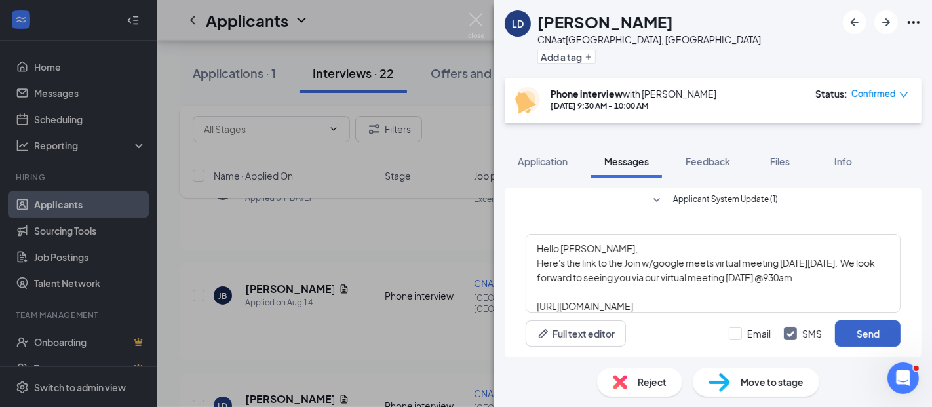
click at [862, 334] on button "Send" at bounding box center [868, 333] width 66 height 26
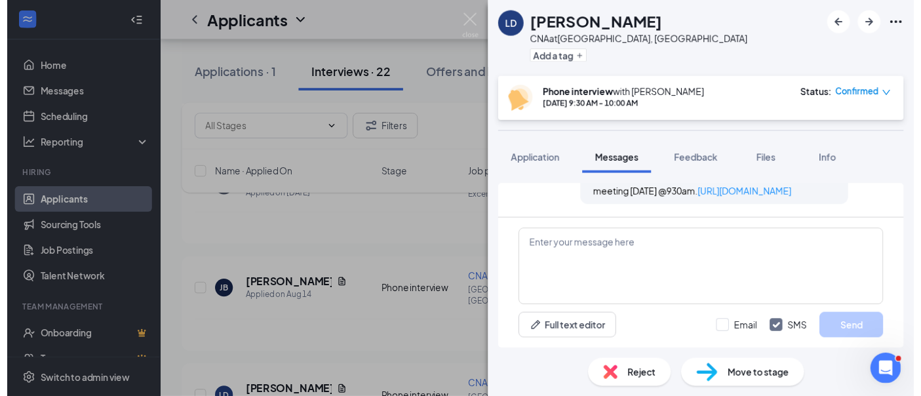
scroll to position [732, 0]
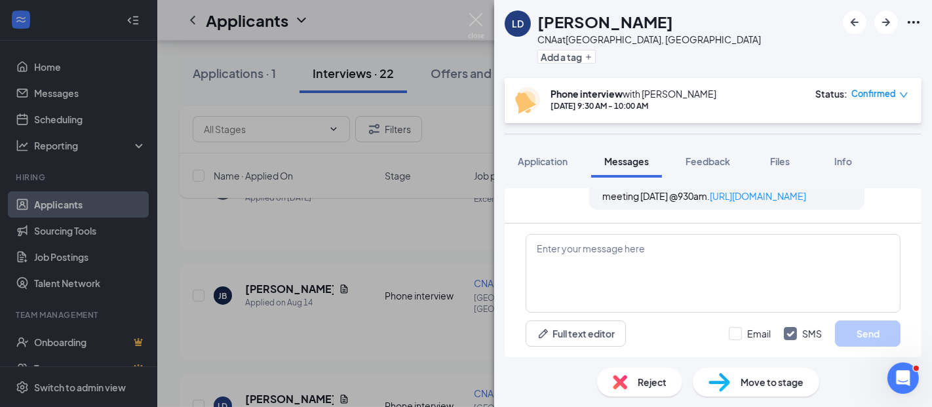
click at [48, 68] on div "LD [PERSON_NAME] CNA at [GEOGRAPHIC_DATA], [GEOGRAPHIC_DATA] Add a tag Phone in…" at bounding box center [466, 203] width 932 height 407
